Goal: Transaction & Acquisition: Book appointment/travel/reservation

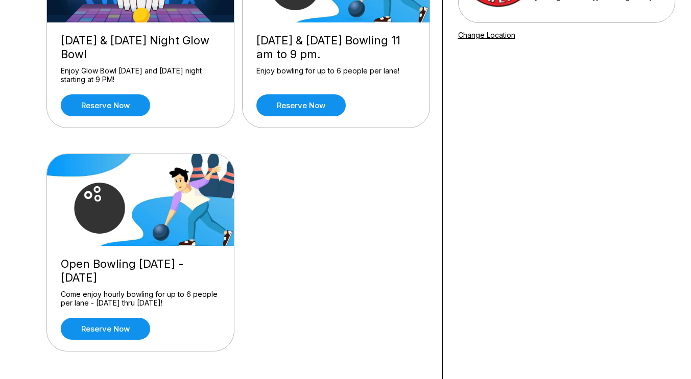
scroll to position [170, 0]
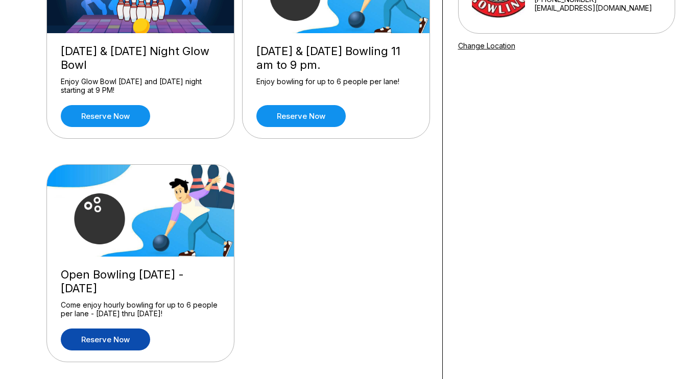
click at [85, 343] on link "Reserve now" at bounding box center [105, 340] width 89 height 22
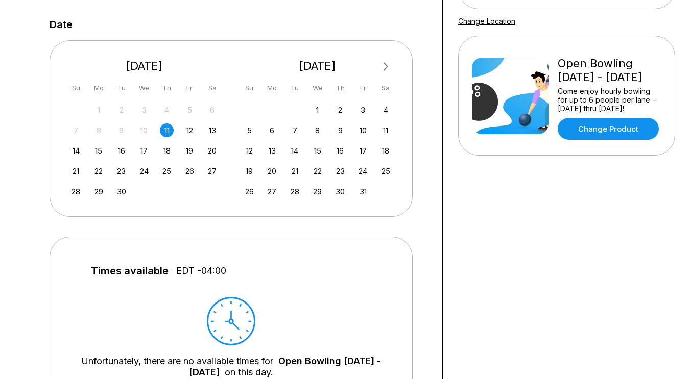
scroll to position [195, 0]
click at [75, 147] on div "14" at bounding box center [76, 150] width 14 height 14
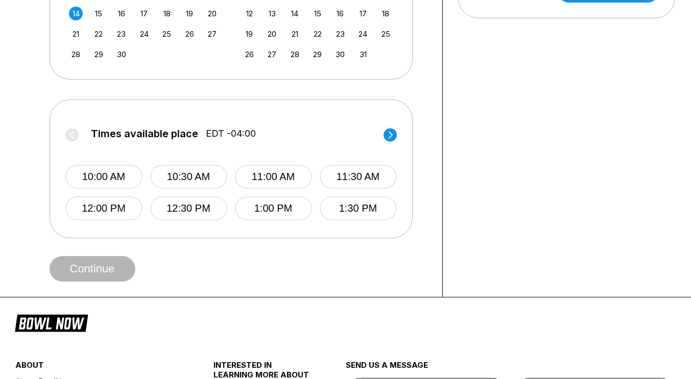
scroll to position [331, 0]
click at [389, 137] on circle at bounding box center [389, 135] width 13 height 13
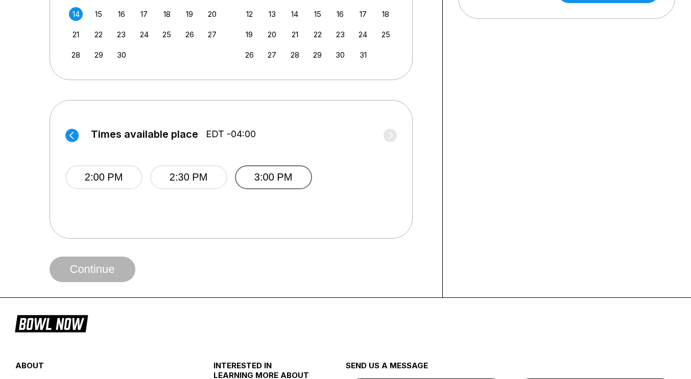
click at [279, 173] on button "3:00 PM" at bounding box center [273, 177] width 77 height 24
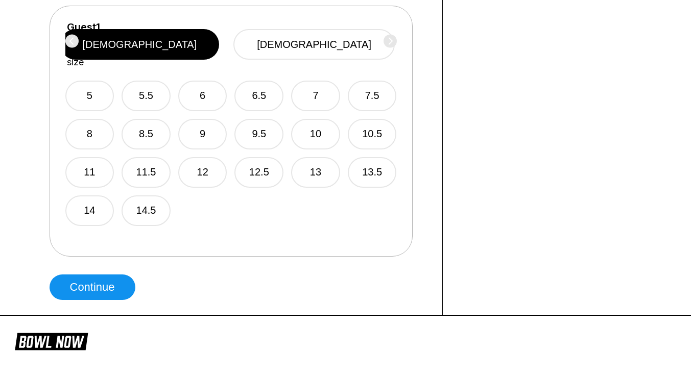
scroll to position [617, 0]
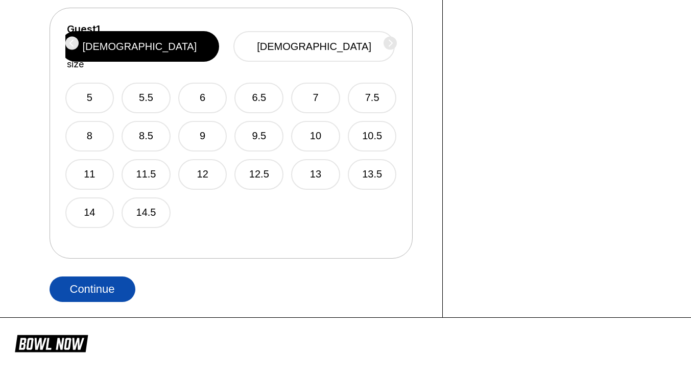
click at [76, 282] on button "Continue" at bounding box center [93, 290] width 86 height 26
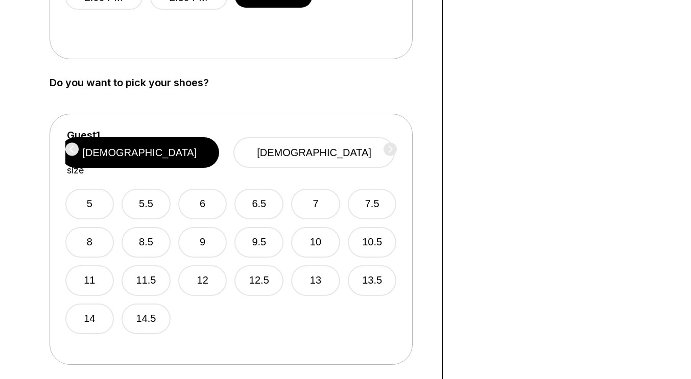
scroll to position [512, 0]
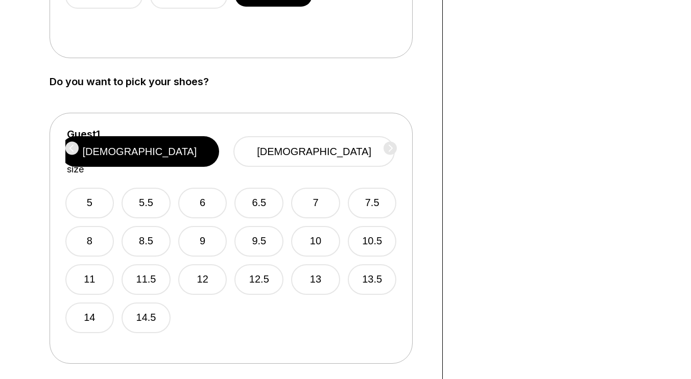
click at [102, 244] on div "5 5.5 6 6.5 7 7.5 8 8.5 9 9.5 10 10.5 11 11.5 12 12.5 13 13.5 14 14.5" at bounding box center [230, 254] width 331 height 158
click at [133, 269] on button "11.5" at bounding box center [146, 279] width 49 height 31
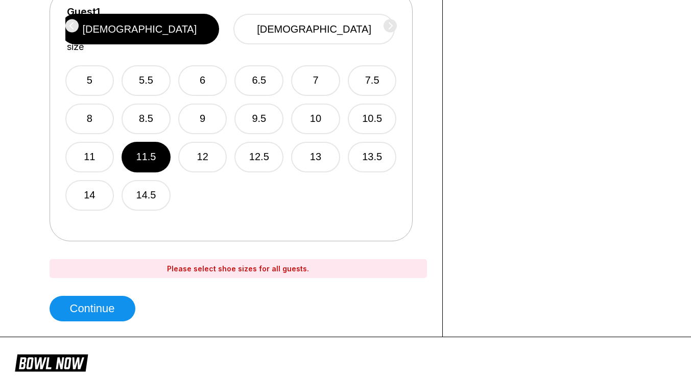
scroll to position [635, 0]
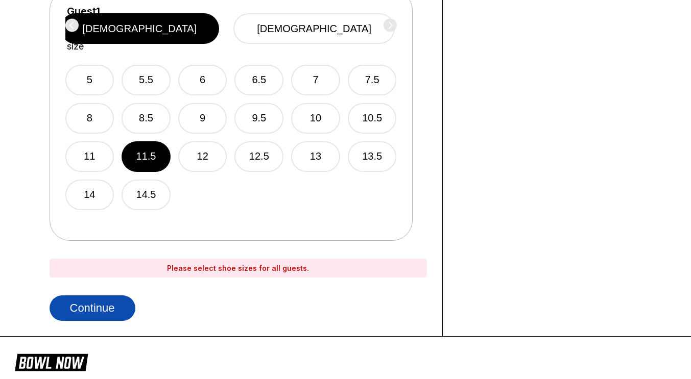
click at [80, 305] on button "Continue" at bounding box center [93, 309] width 86 height 26
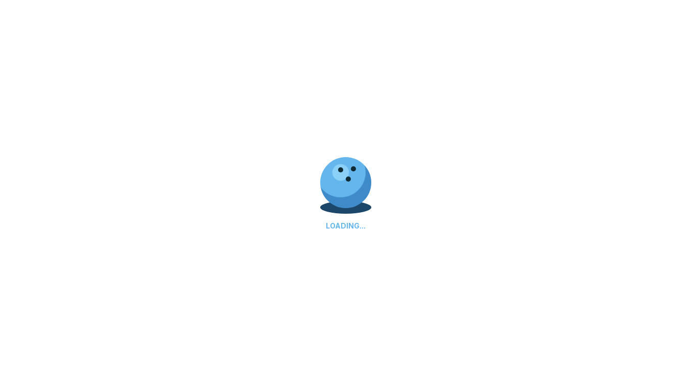
select select "**"
